Goal: Obtain resource: Download file/media

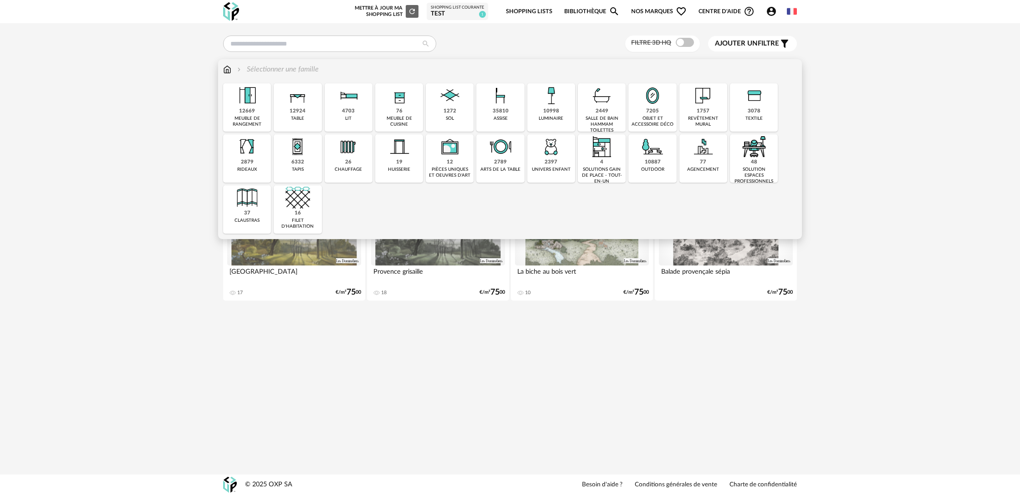
click at [705, 110] on div "1757" at bounding box center [703, 111] width 13 height 7
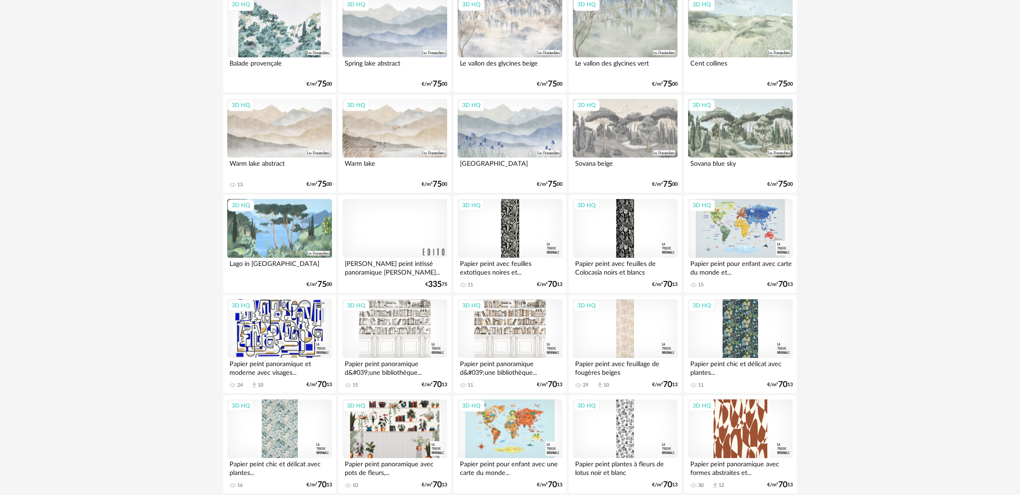
scroll to position [353, 0]
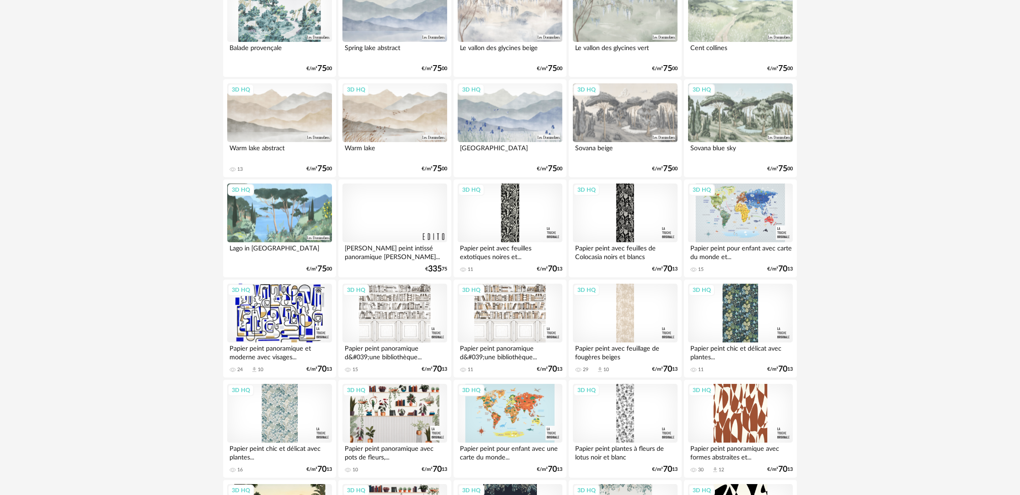
click at [392, 219] on div at bounding box center [394, 212] width 105 height 59
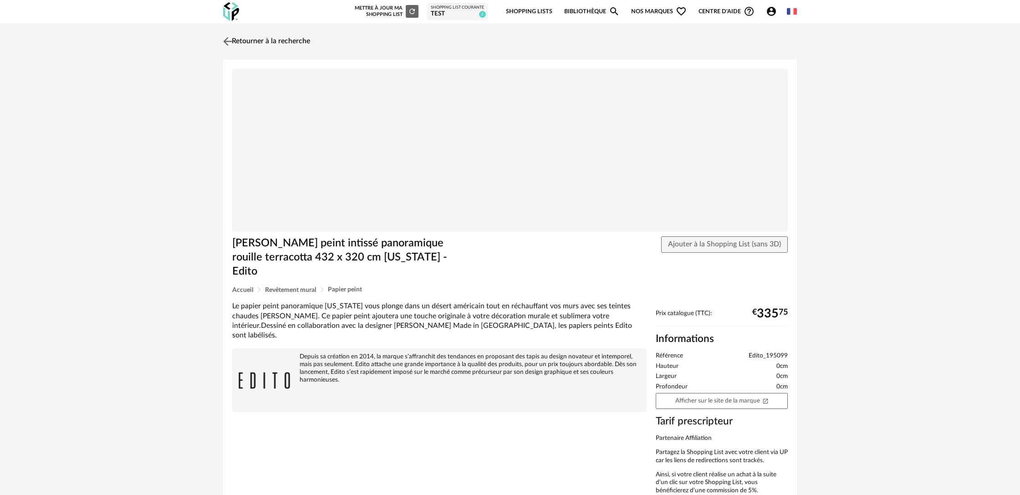
click at [303, 41] on link "Retourner à la recherche" at bounding box center [265, 41] width 89 height 20
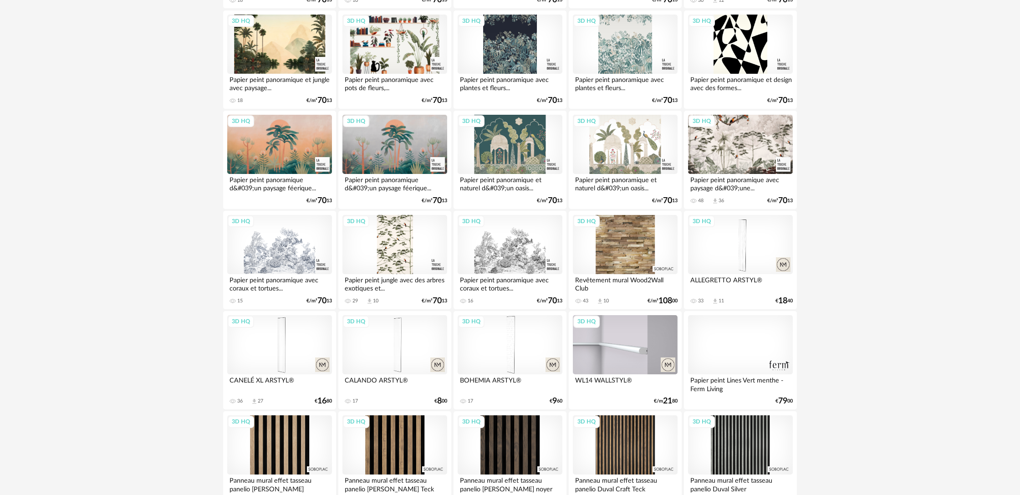
scroll to position [823, 0]
click at [724, 164] on div "3D HQ" at bounding box center [740, 143] width 105 height 59
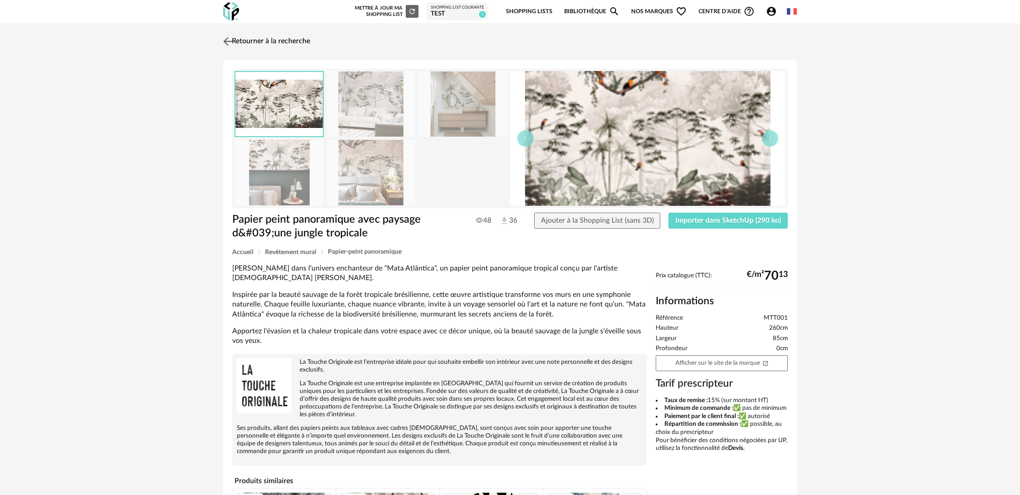
click at [251, 43] on link "Retourner à la recherche" at bounding box center [265, 41] width 89 height 20
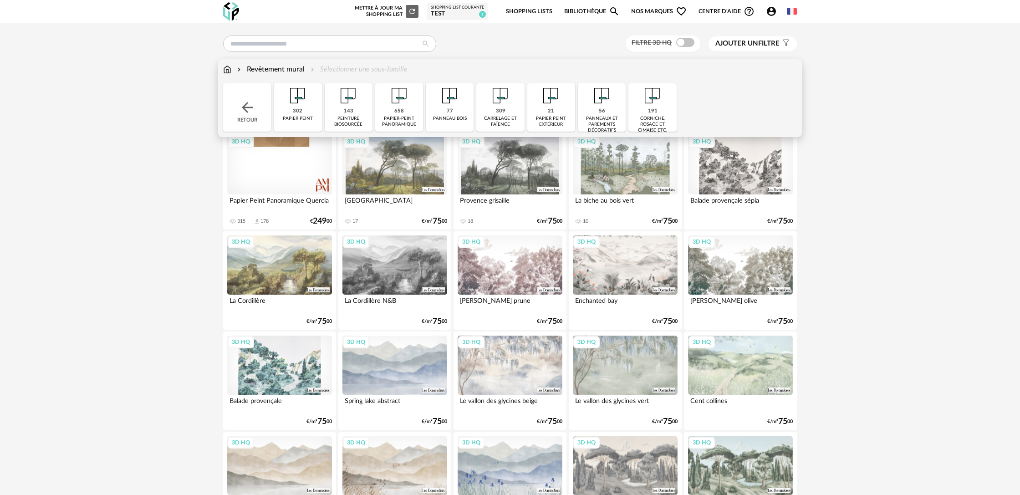
click at [374, 69] on div "Revêtement mural Sélectionner une sous-famille" at bounding box center [315, 69] width 184 height 10
click at [396, 113] on div "658" at bounding box center [399, 111] width 10 height 7
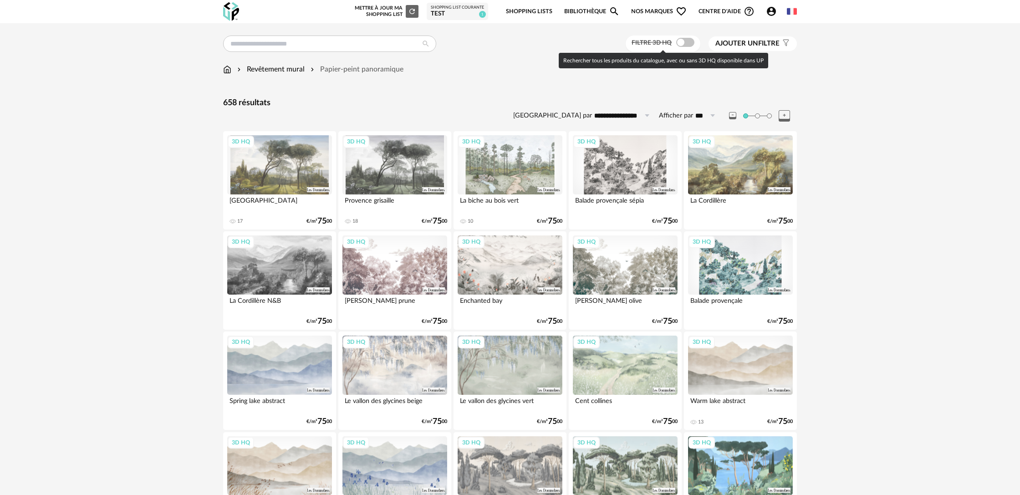
click at [682, 42] on span at bounding box center [685, 42] width 18 height 9
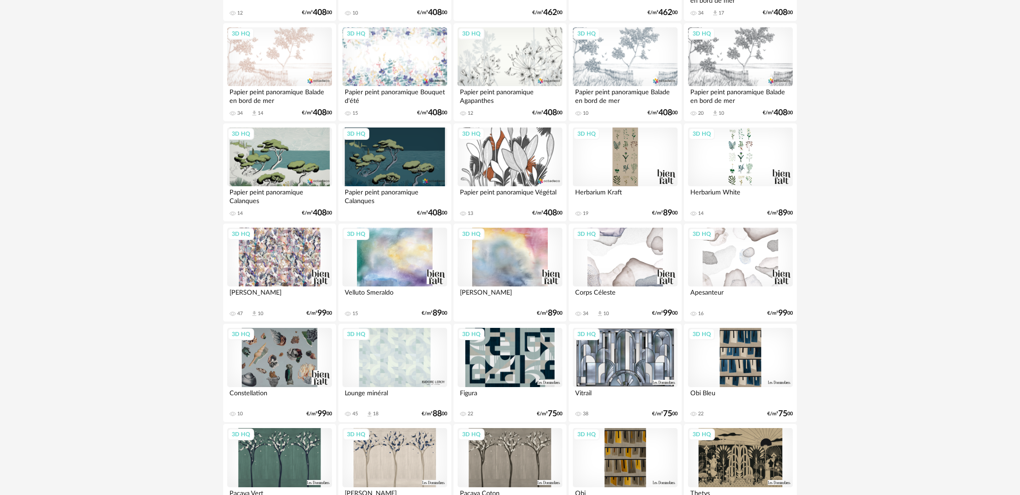
scroll to position [1607, 0]
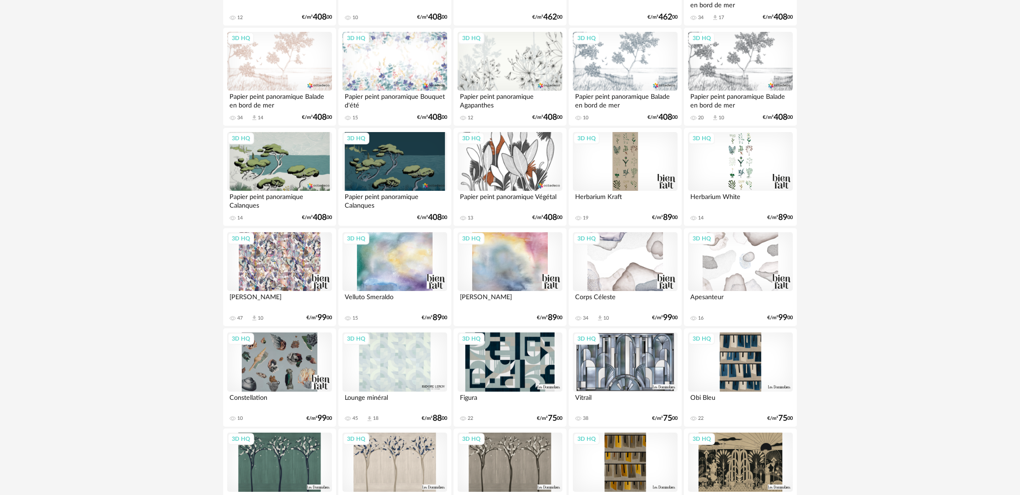
click at [287, 83] on div "3D HQ" at bounding box center [279, 61] width 105 height 59
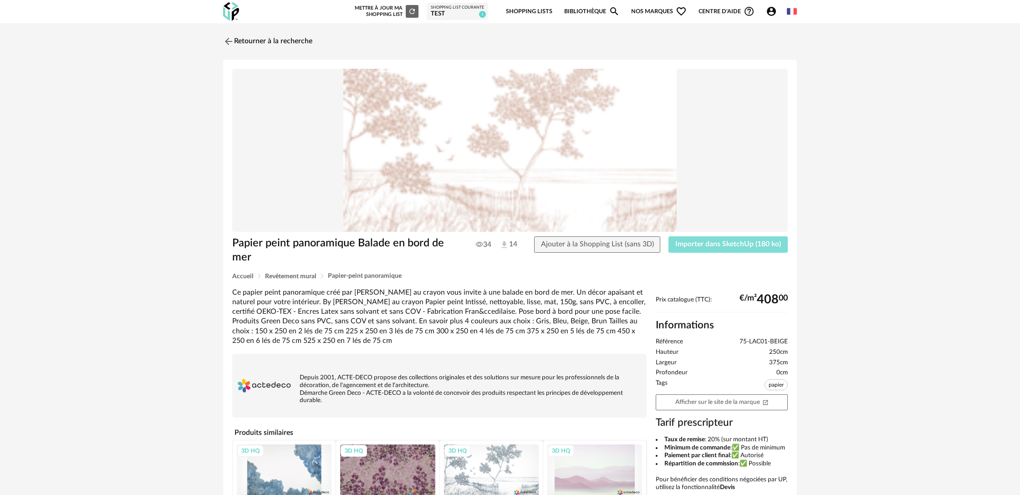
click at [729, 247] on span "Importer dans SketchUp (180 ko)" at bounding box center [728, 243] width 106 height 7
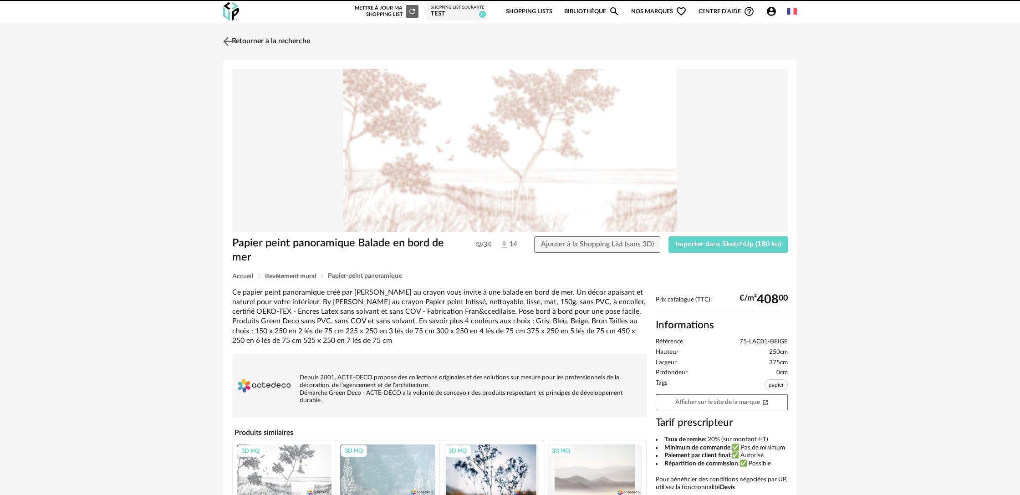
click at [295, 42] on link "Retourner à la recherche" at bounding box center [265, 41] width 89 height 20
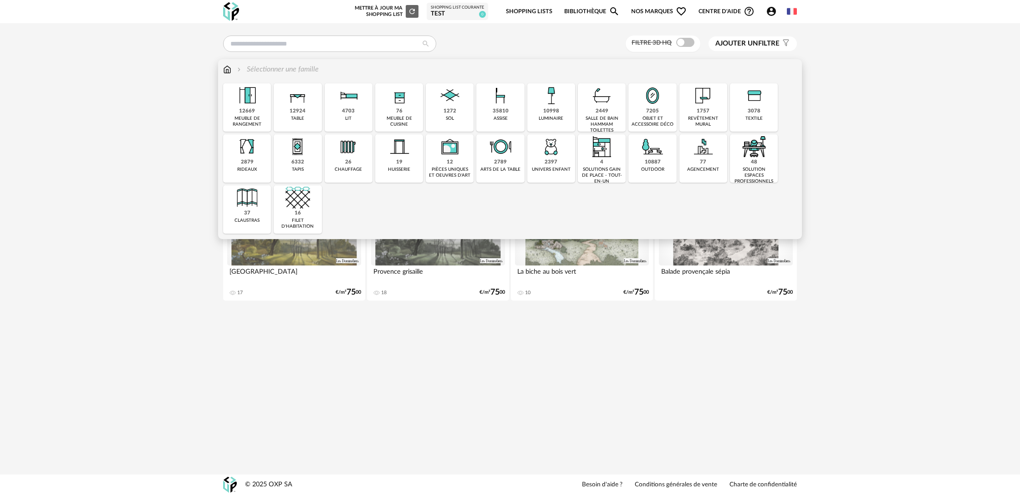
click at [352, 155] on img at bounding box center [348, 146] width 25 height 25
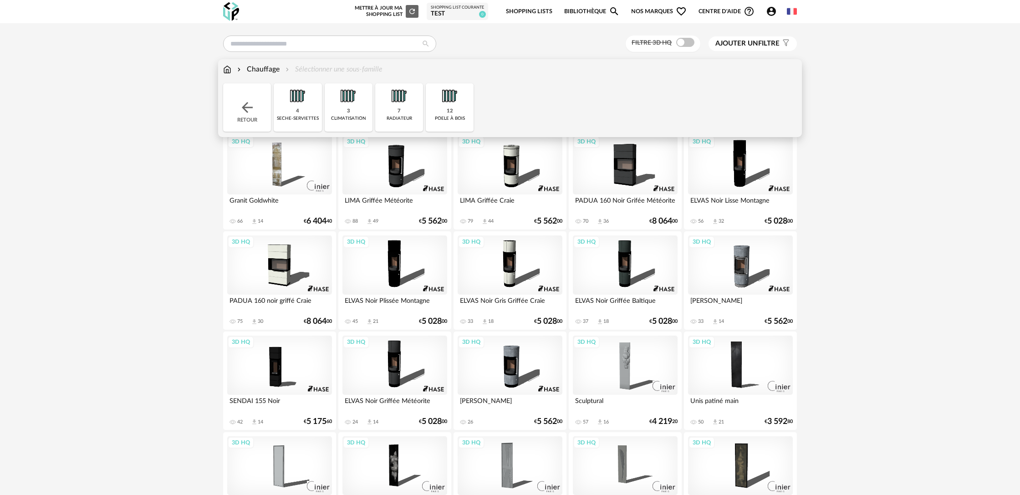
click at [300, 104] on img at bounding box center [297, 95] width 25 height 25
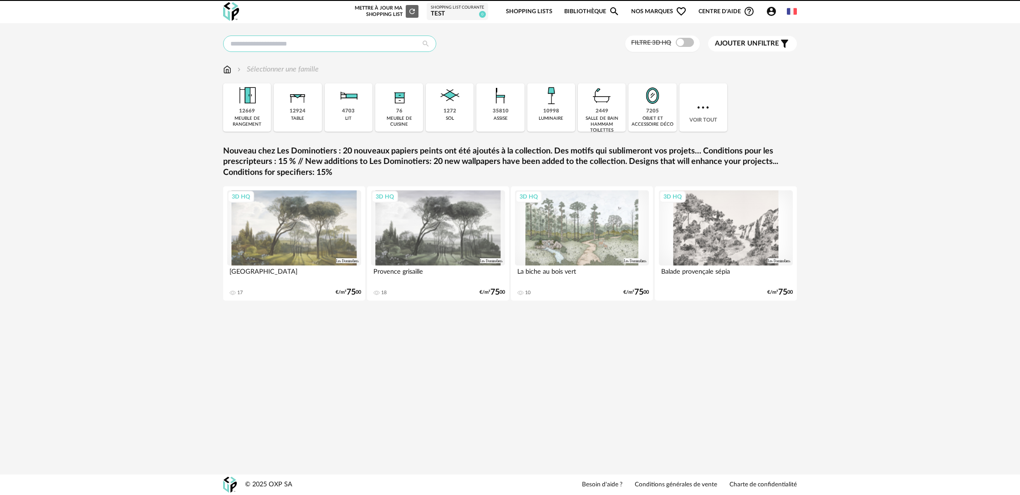
click at [295, 43] on input "text" at bounding box center [329, 44] width 213 height 16
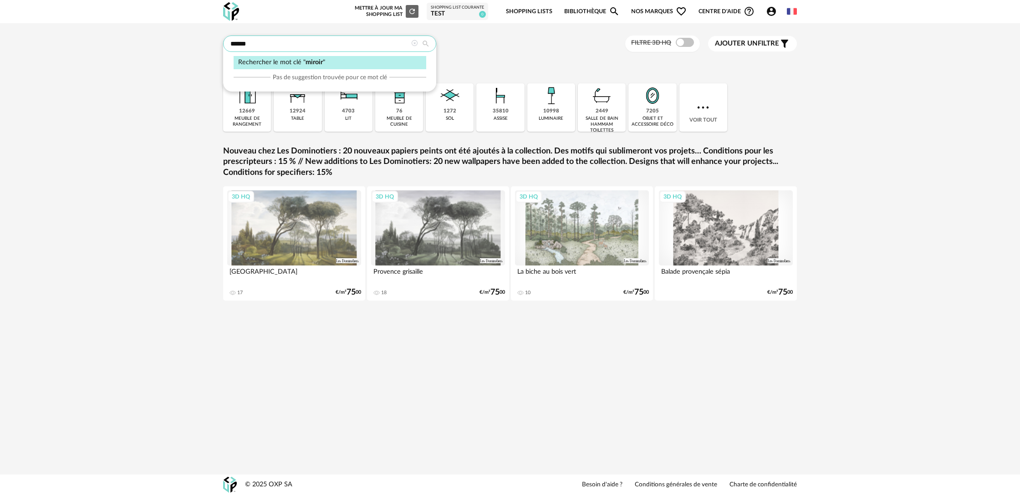
type input "******"
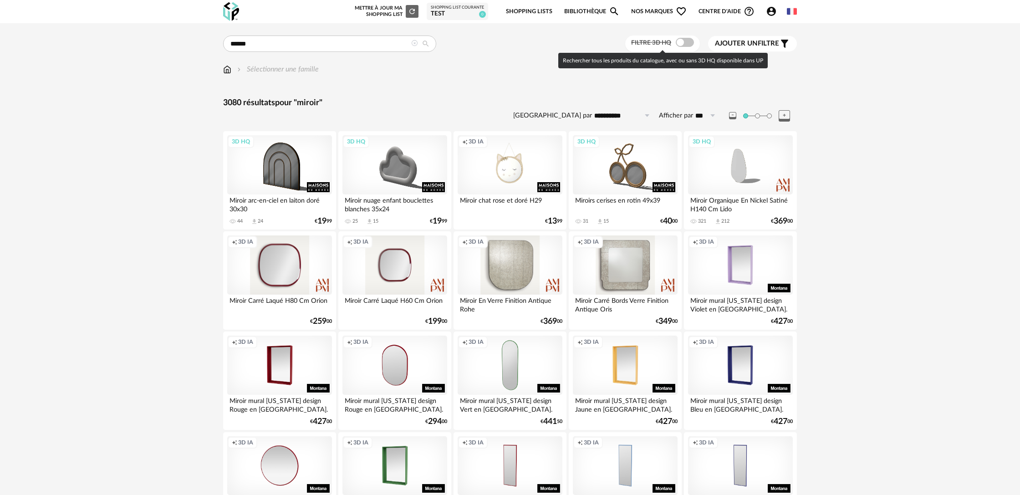
click at [682, 43] on span at bounding box center [685, 42] width 18 height 9
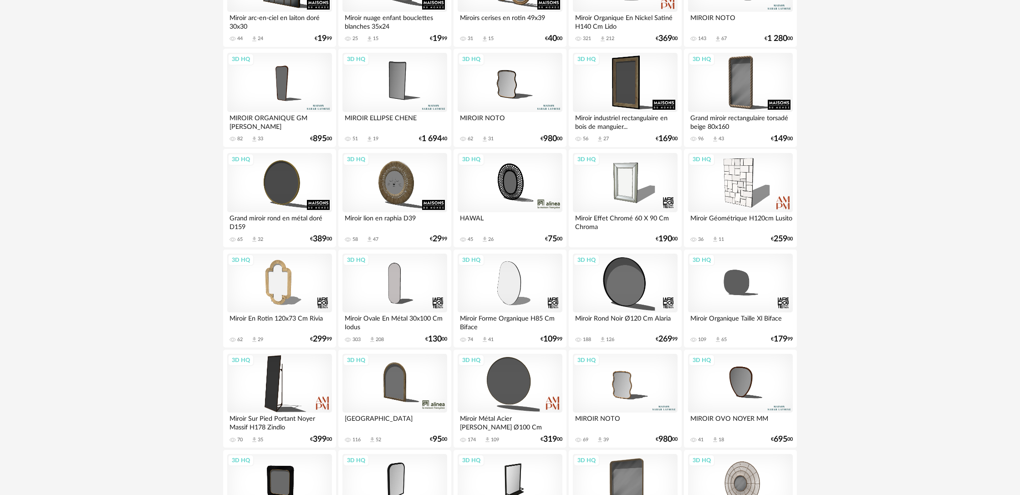
scroll to position [183, 0]
click at [510, 298] on div "3D HQ" at bounding box center [510, 282] width 105 height 59
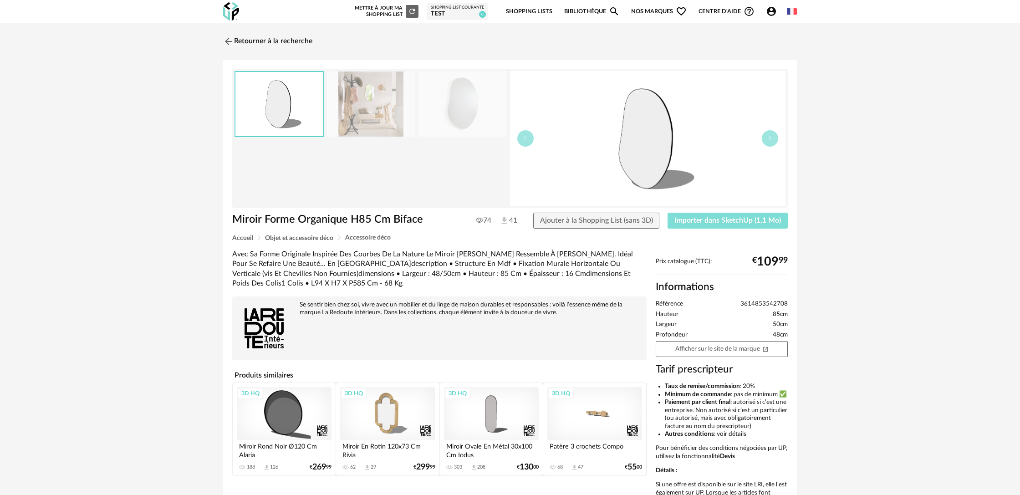
click at [693, 220] on span "Importer dans SketchUp (1,1 Mo)" at bounding box center [727, 220] width 107 height 7
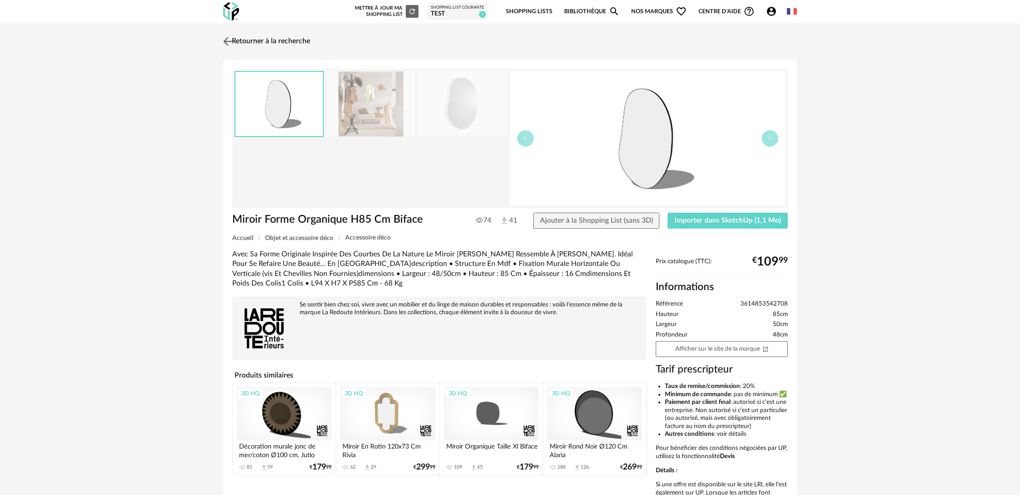
click at [264, 42] on link "Retourner à la recherche" at bounding box center [265, 41] width 89 height 20
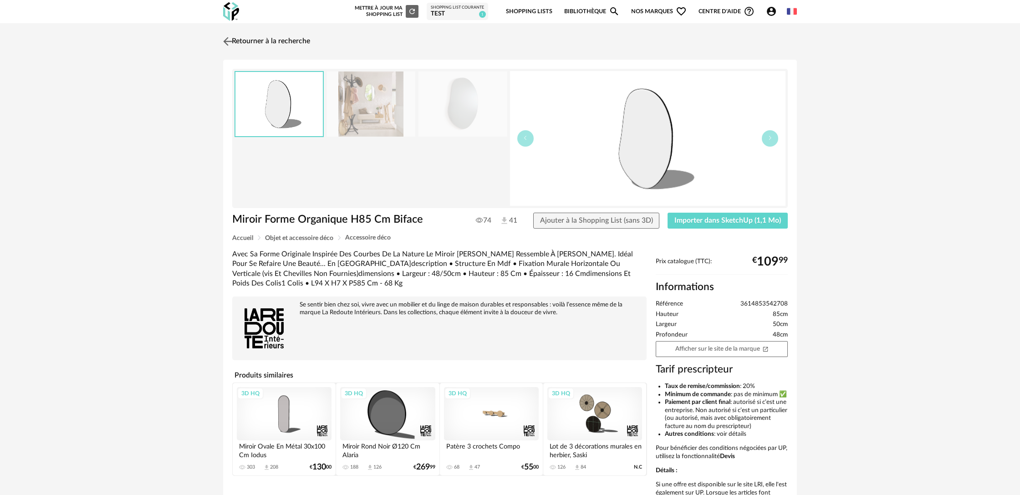
click at [302, 40] on link "Retourner à la recherche" at bounding box center [265, 41] width 89 height 20
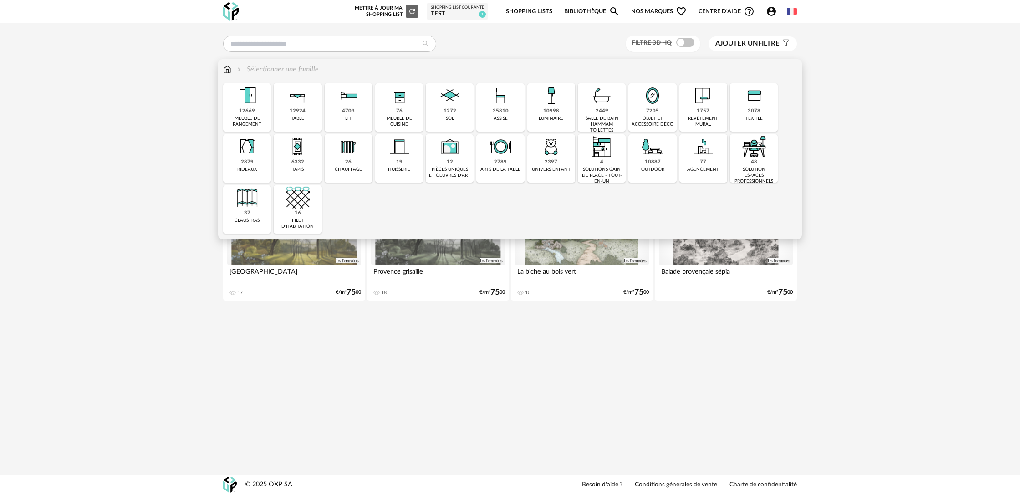
click at [652, 117] on div "objet et accessoire déco" at bounding box center [652, 122] width 42 height 12
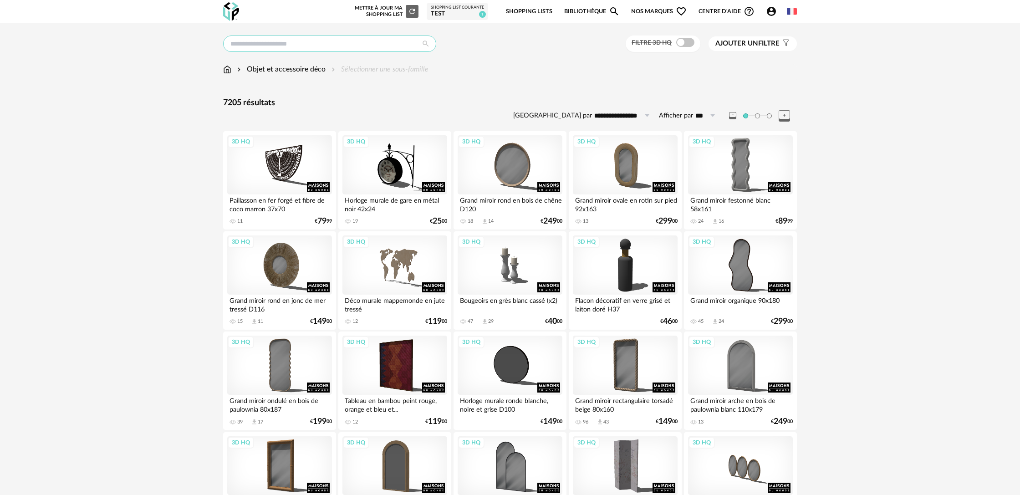
click at [250, 46] on input "text" at bounding box center [329, 44] width 213 height 16
type input "******"
type input "**********"
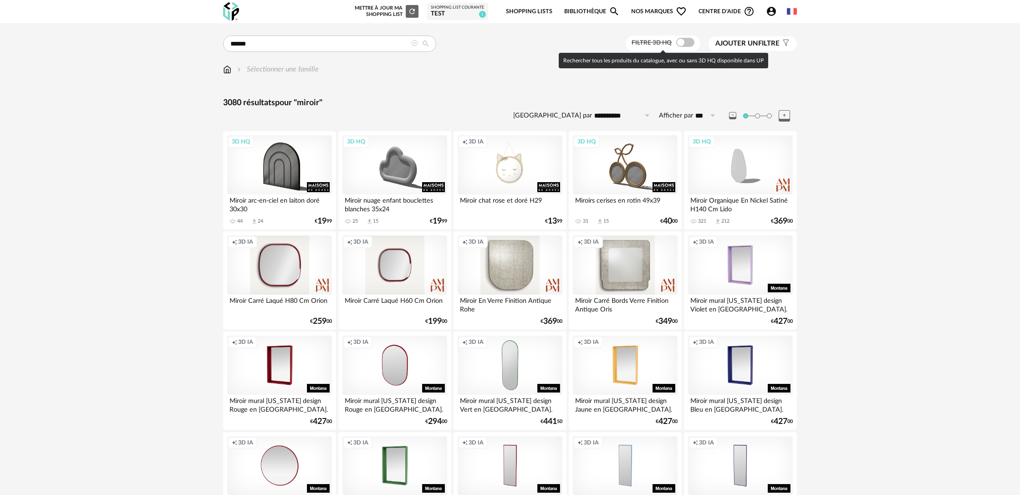
click at [691, 45] on span at bounding box center [685, 42] width 18 height 9
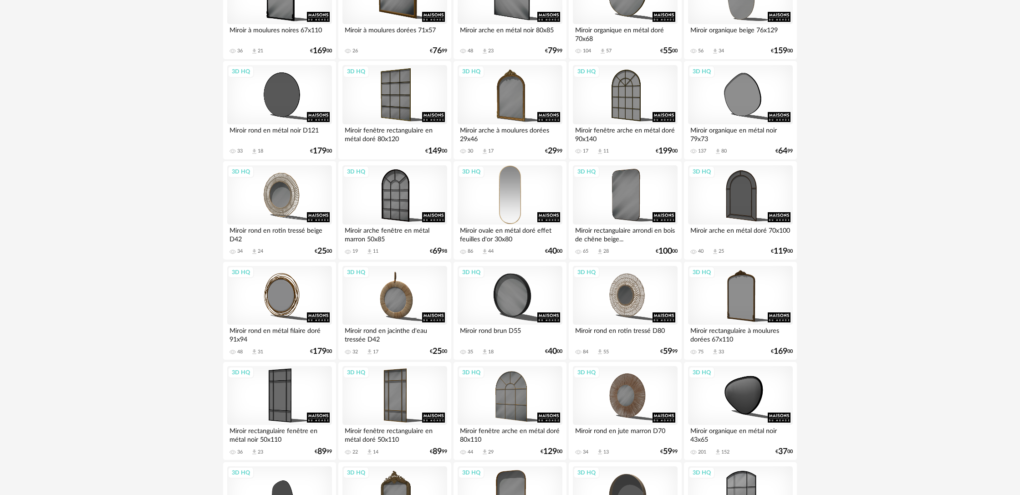
scroll to position [1173, 0]
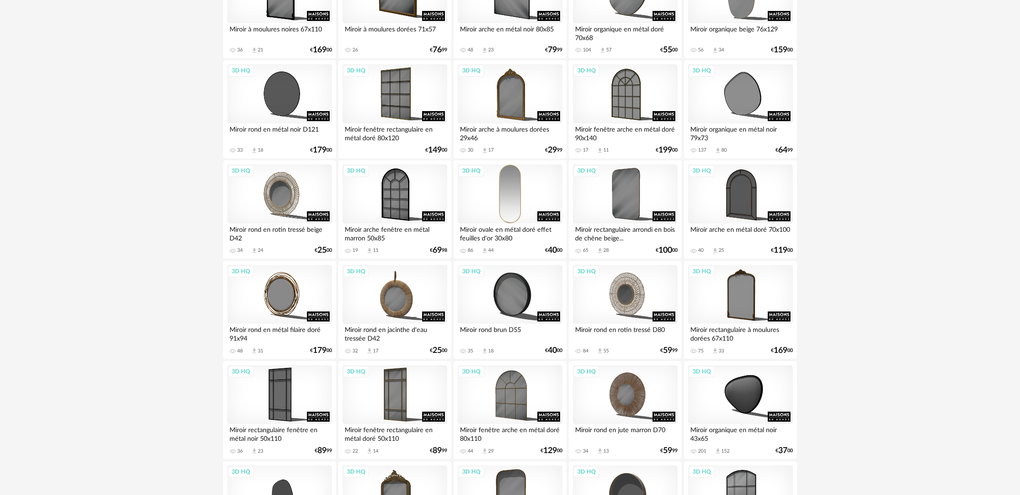
click at [513, 219] on div "3D HQ" at bounding box center [510, 193] width 105 height 59
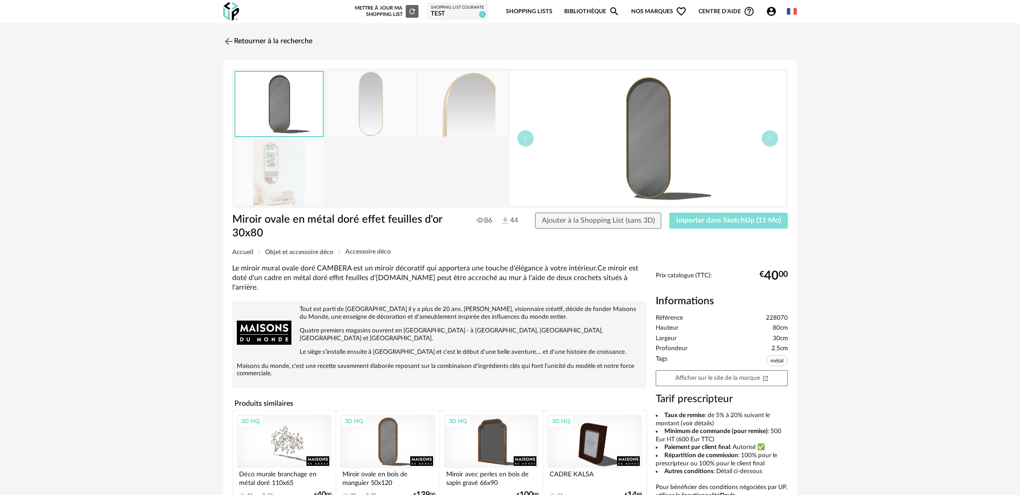
click at [748, 223] on span "Importer dans SketchUp (11 Mo)" at bounding box center [728, 220] width 105 height 7
